Goal: Information Seeking & Learning: Learn about a topic

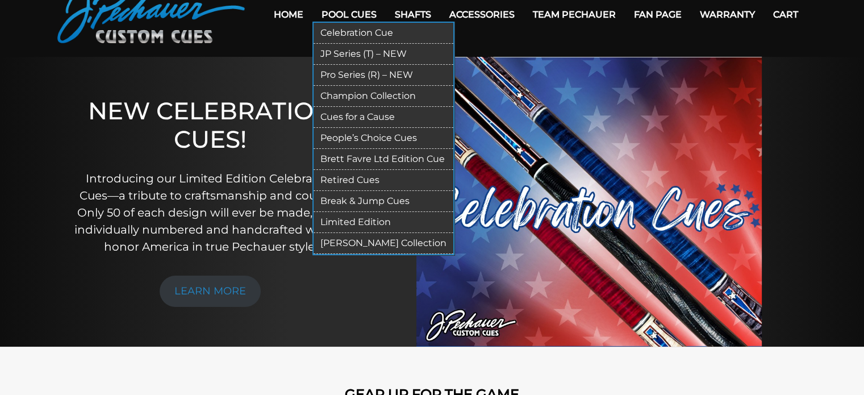
scroll to position [57, 0]
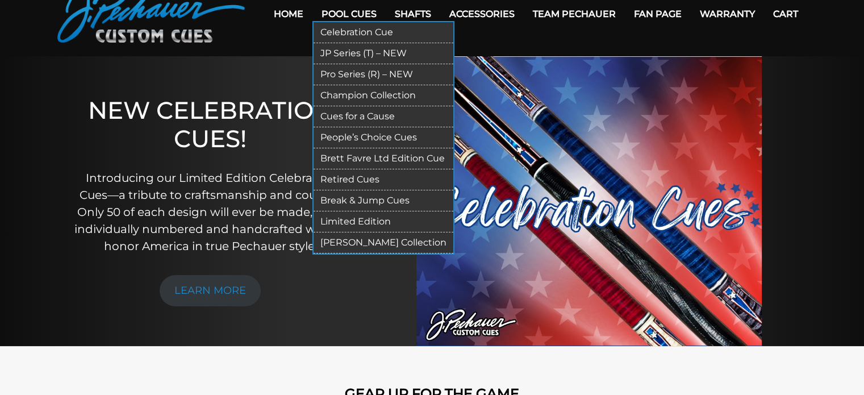
click at [357, 180] on link "Retired Cues" at bounding box center [384, 179] width 140 height 21
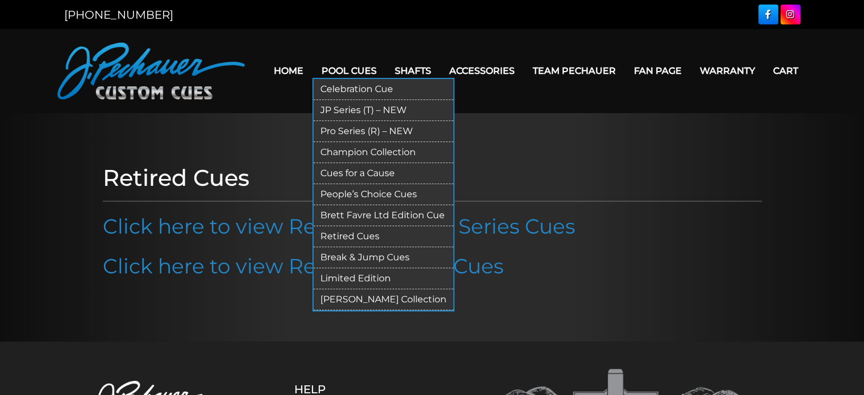
click at [338, 89] on link "Celebration Cue" at bounding box center [384, 89] width 140 height 21
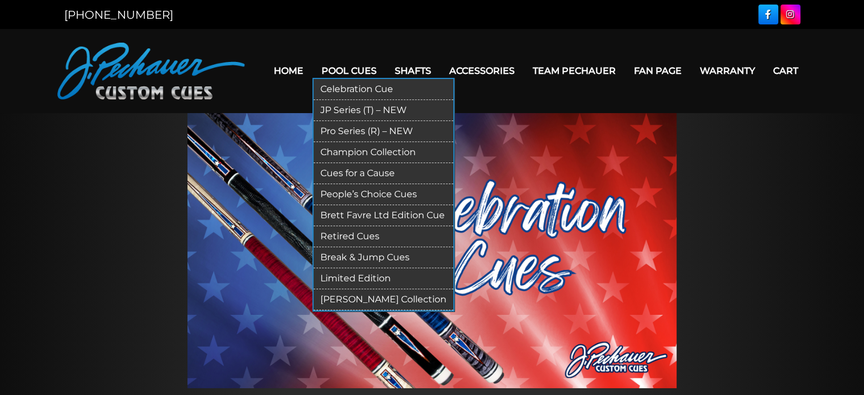
click at [362, 107] on link "JP Series (T) – NEW" at bounding box center [384, 110] width 140 height 21
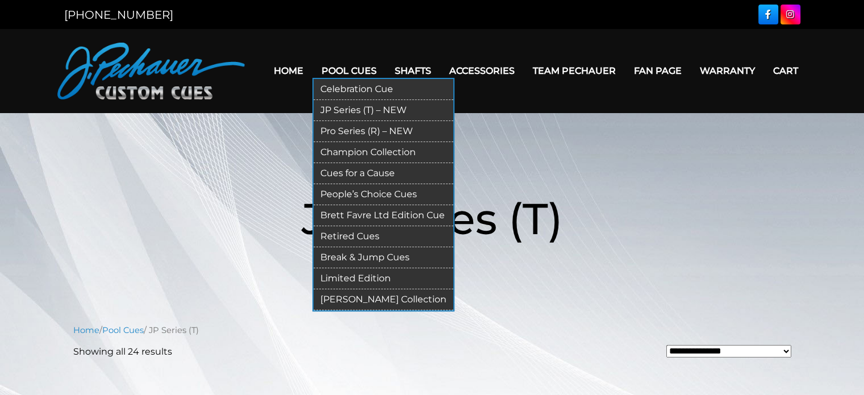
click at [337, 68] on link "Pool Cues" at bounding box center [349, 70] width 73 height 29
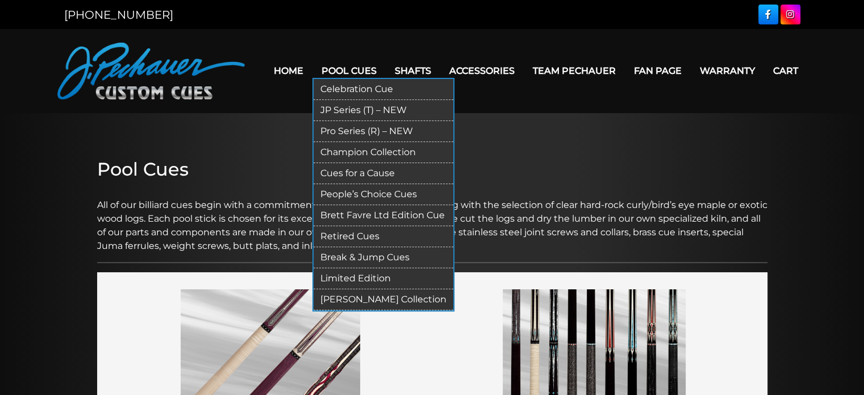
click at [343, 134] on link "Pro Series (R) – NEW" at bounding box center [384, 131] width 140 height 21
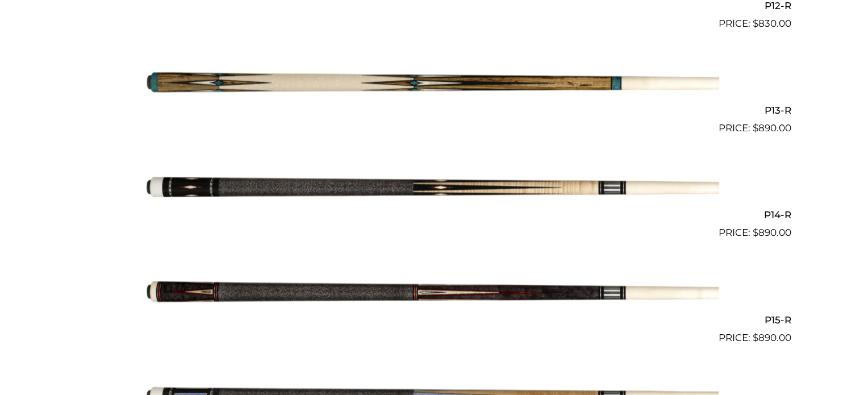
scroll to position [1590, 0]
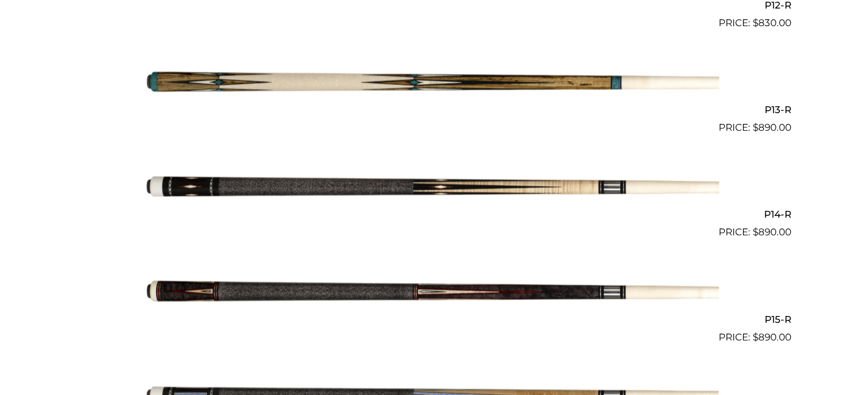
click at [350, 181] on img at bounding box center [432, 187] width 574 height 95
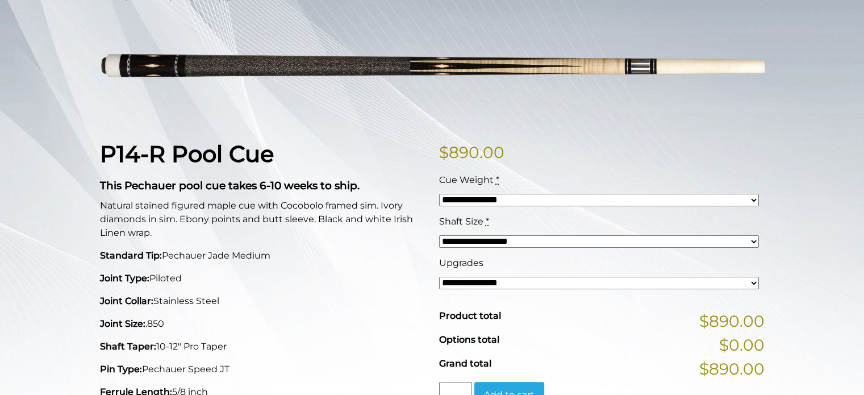
scroll to position [174, 0]
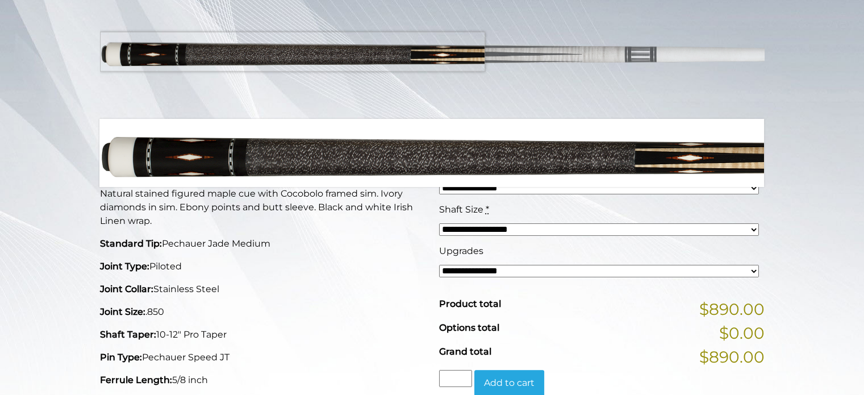
click at [134, 52] on img at bounding box center [432, 55] width 665 height 111
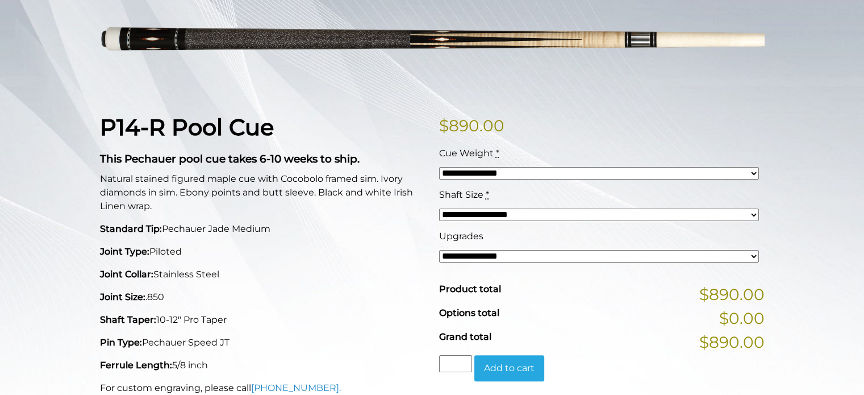
scroll to position [189, 0]
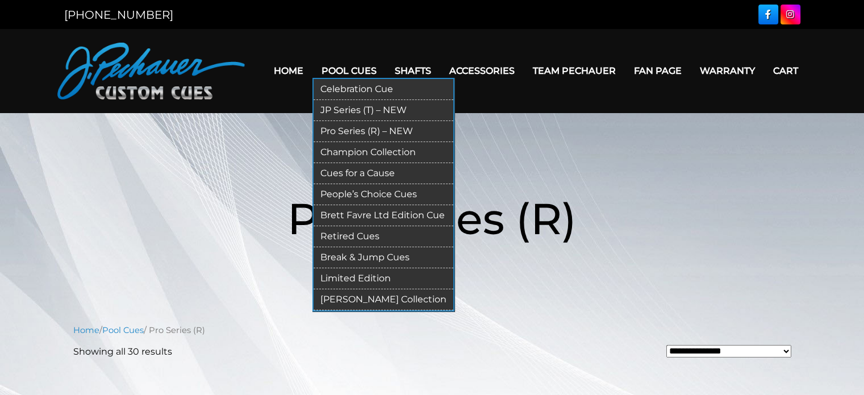
click at [334, 150] on link "Champion Collection" at bounding box center [384, 152] width 140 height 21
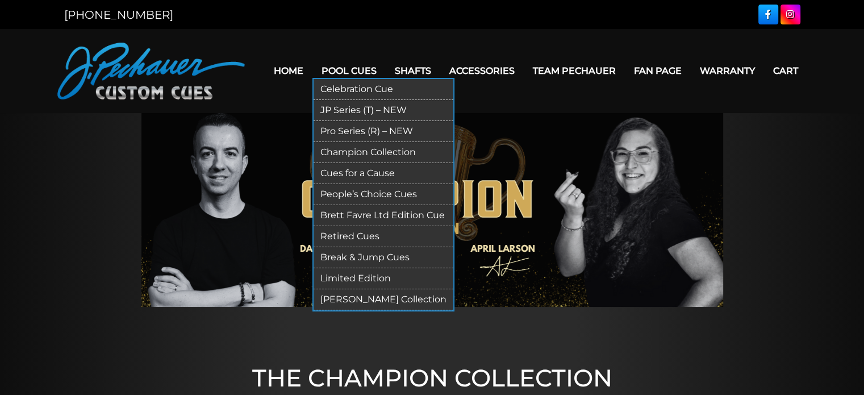
click at [348, 153] on link "Champion Collection" at bounding box center [384, 152] width 140 height 21
click at [356, 193] on link "People’s Choice Cues" at bounding box center [384, 194] width 140 height 21
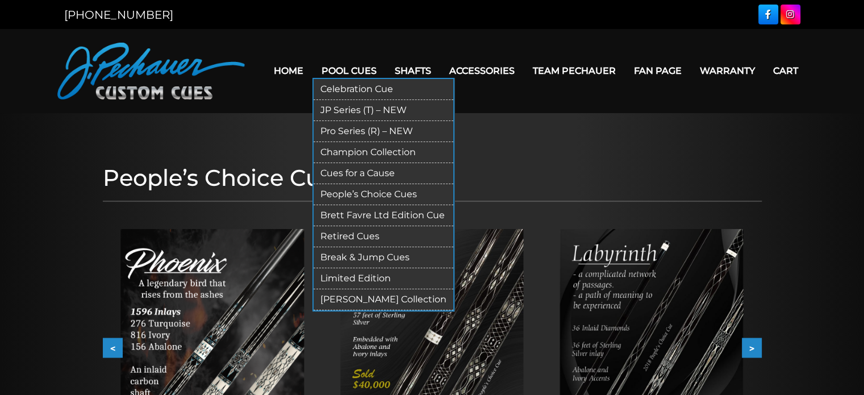
click at [345, 128] on link "Pro Series (R) – NEW" at bounding box center [384, 131] width 140 height 21
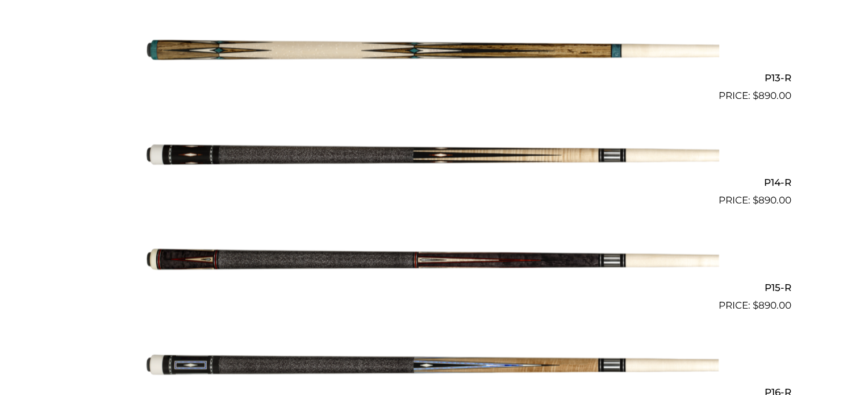
scroll to position [1623, 0]
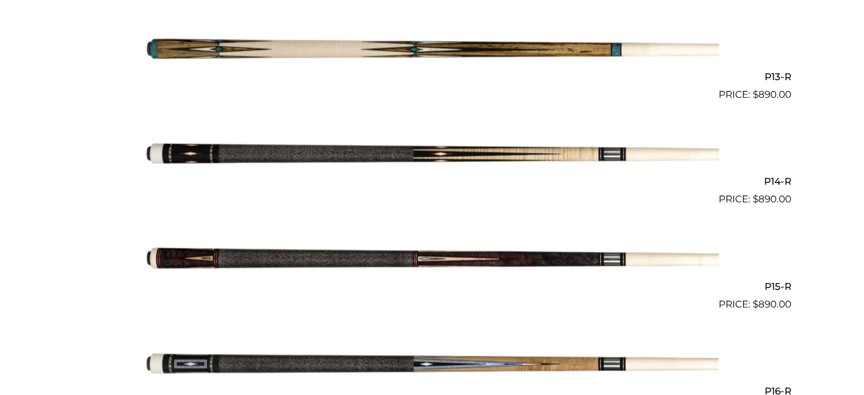
click at [353, 152] on img at bounding box center [432, 154] width 574 height 95
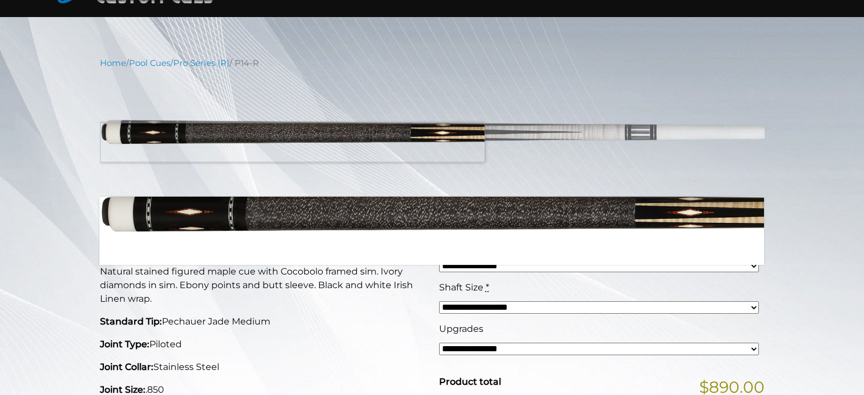
scroll to position [116, 0]
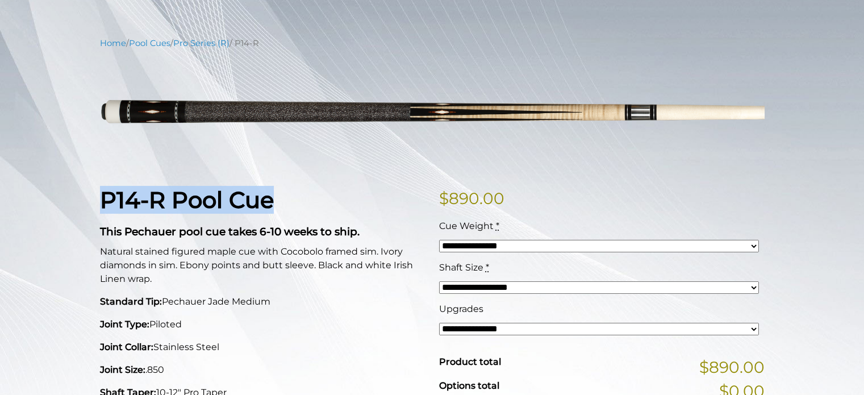
drag, startPoint x: 99, startPoint y: 197, endPoint x: 275, endPoint y: 196, distance: 175.6
click at [281, 202] on h1 "P14-R Pool Cue" at bounding box center [263, 199] width 326 height 27
copy strong "P14-R Pool Cue"
click at [343, 206] on h1 "P14-R Pool Cue" at bounding box center [263, 199] width 326 height 27
